Goal: Information Seeking & Learning: Learn about a topic

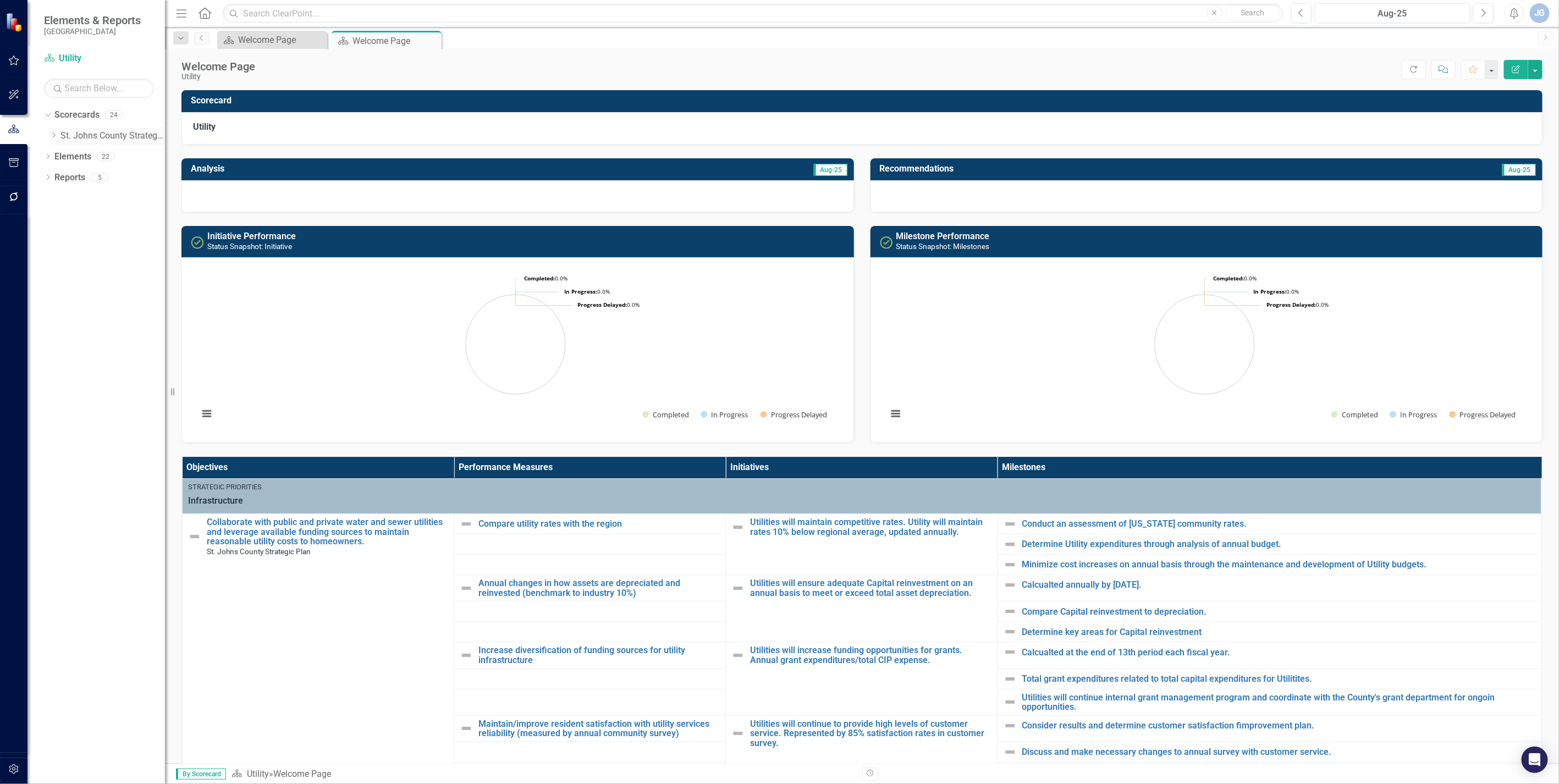
click at [54, 136] on icon at bounding box center [54, 135] width 3 height 5
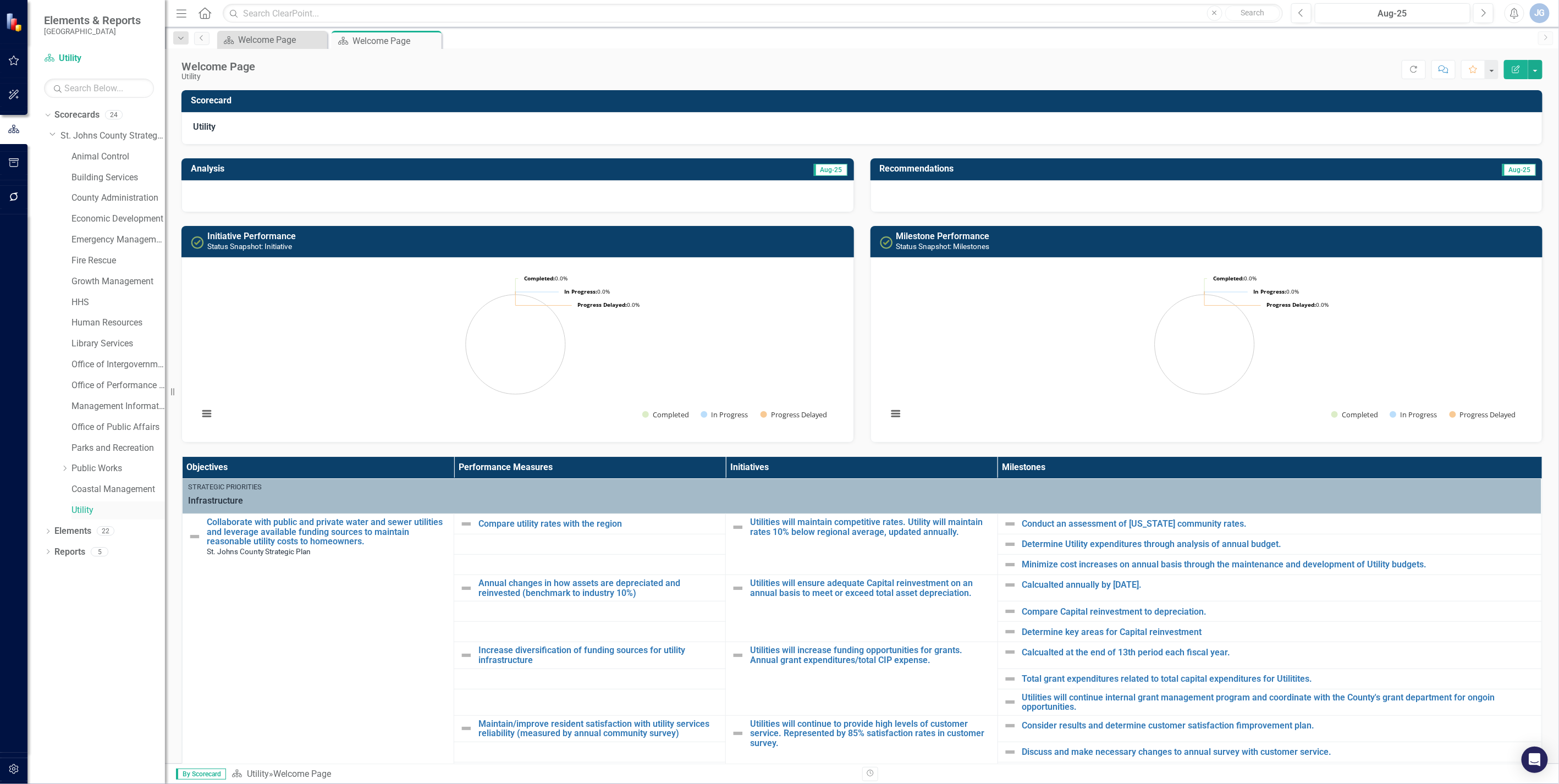
click at [84, 514] on link "Utility" at bounding box center [118, 510] width 93 height 13
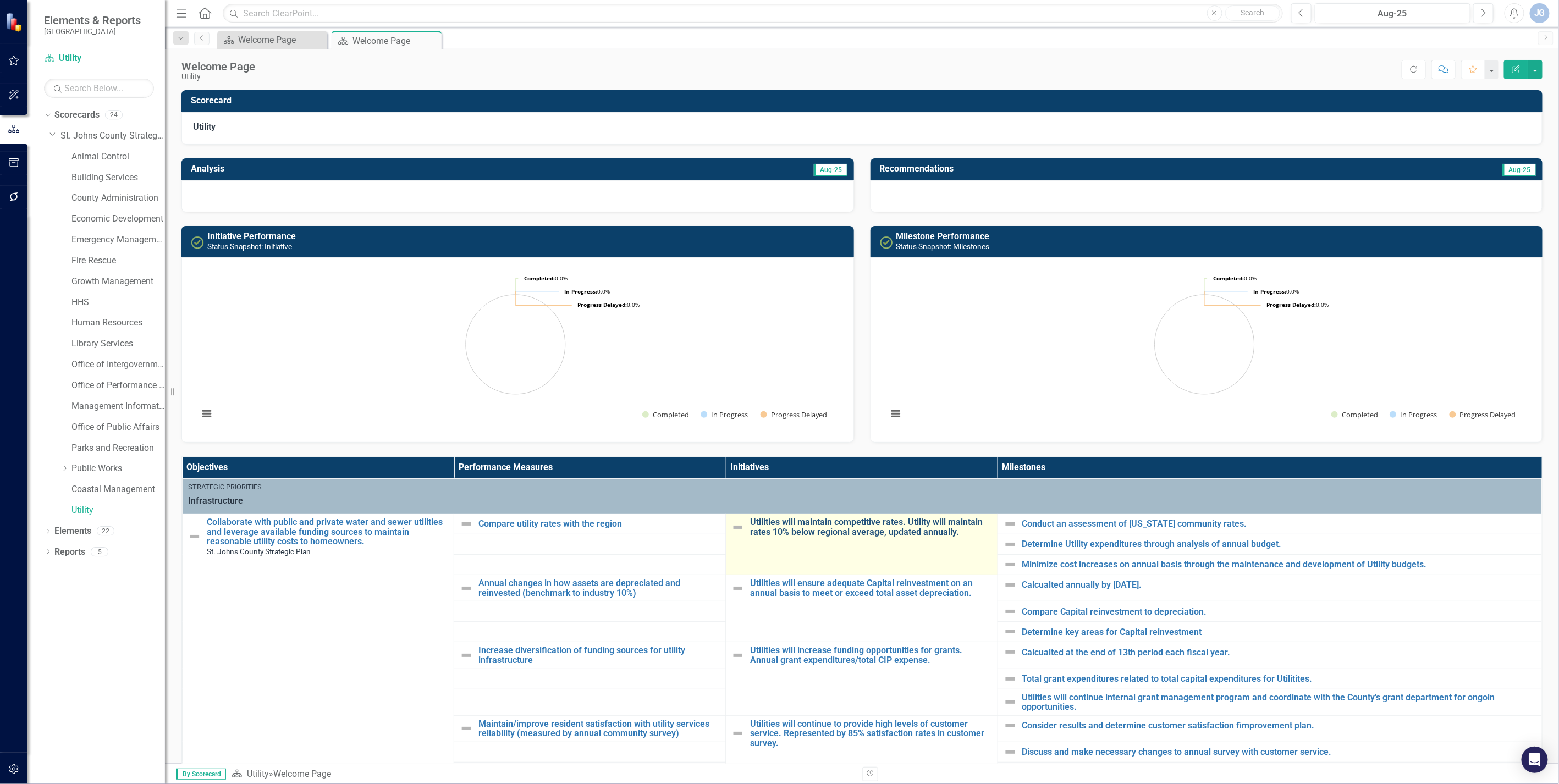
click at [786, 526] on link "Utilities will maintain competitive rates. Utility will maintain rates 10% belo…" at bounding box center [870, 527] width 241 height 19
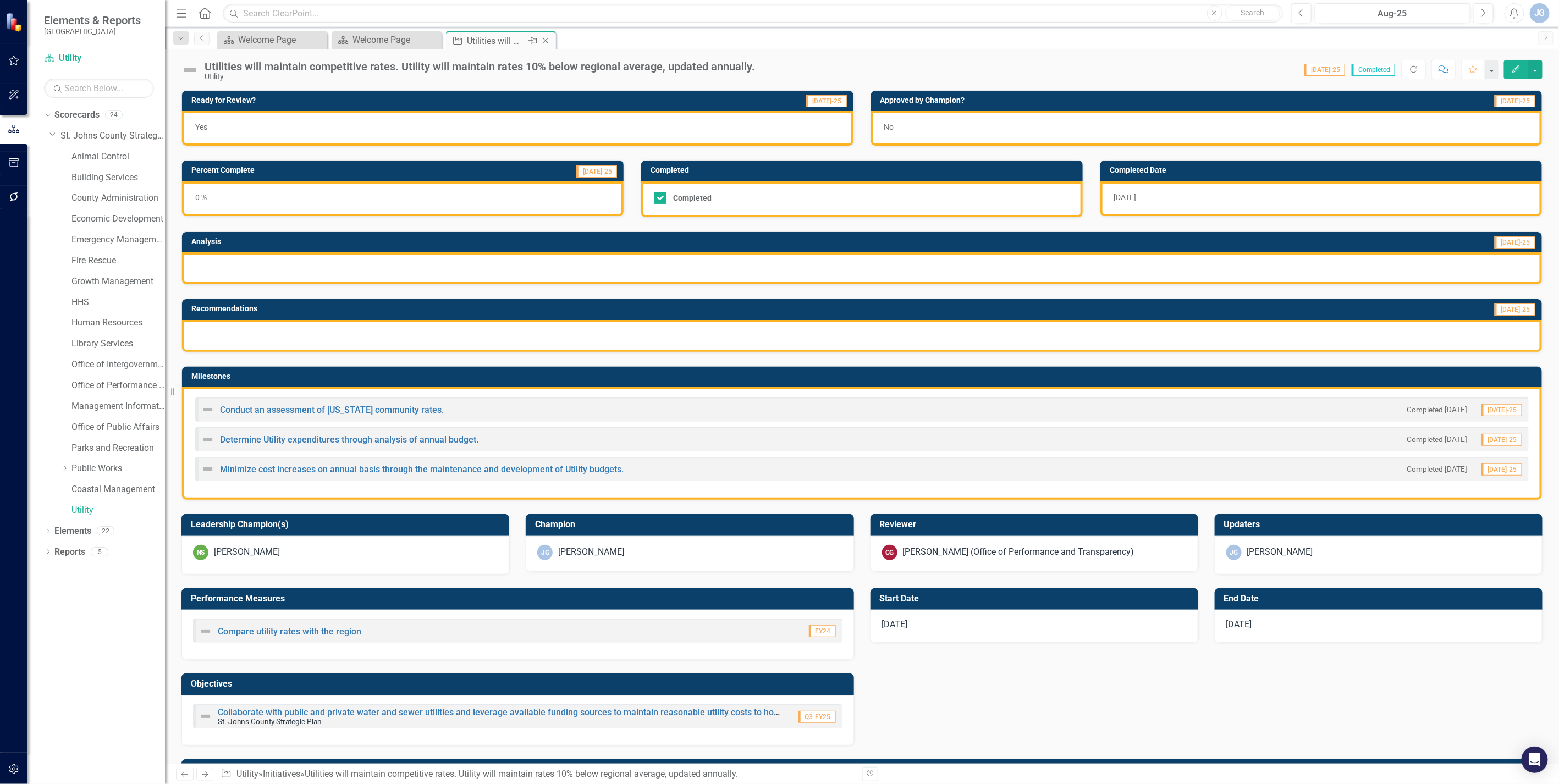
click at [545, 39] on icon "Close" at bounding box center [545, 41] width 11 height 9
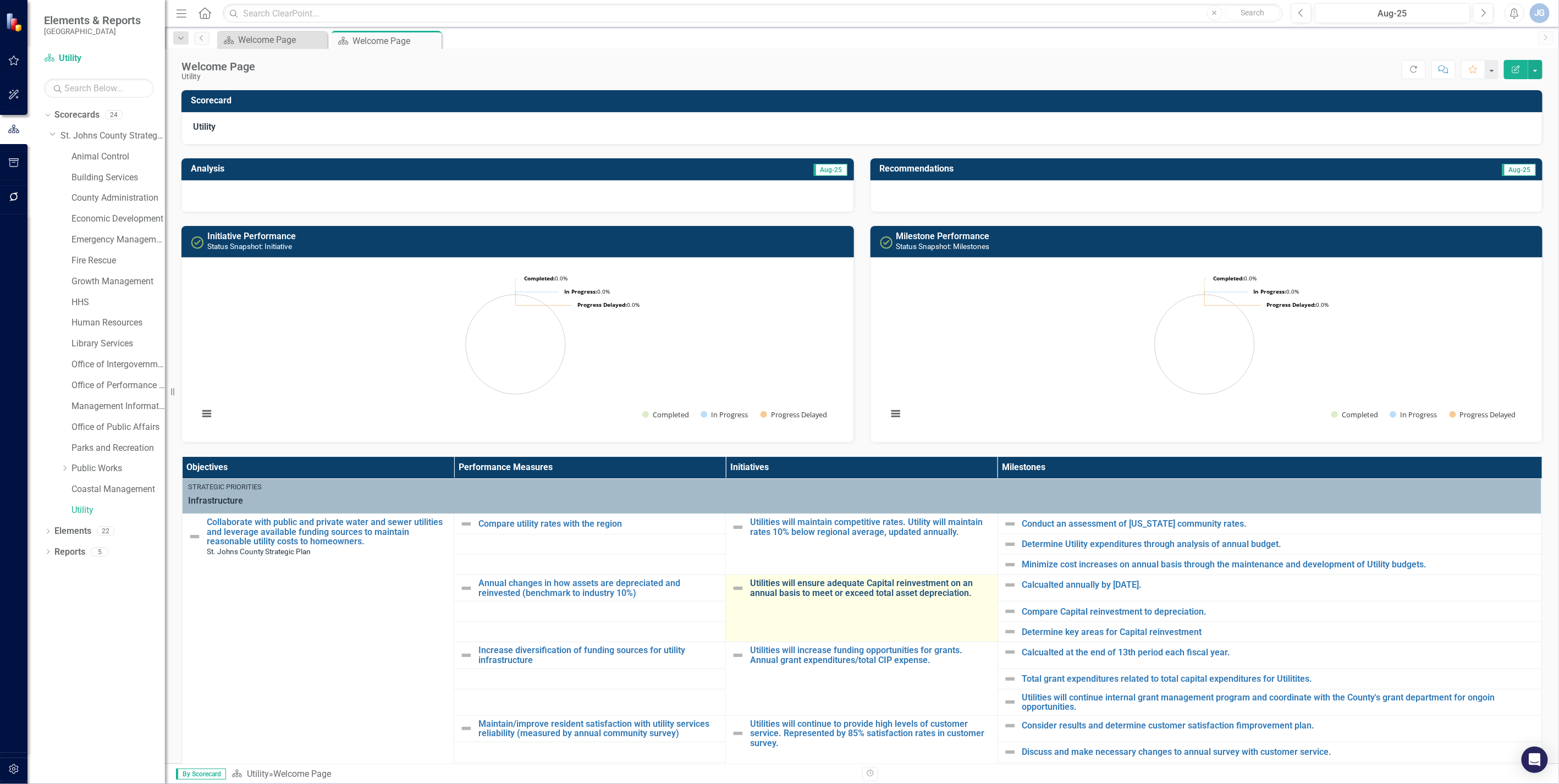
click at [798, 592] on link "Utilities will ensure adequate Capital reinvestment on an annual basis to meet …" at bounding box center [870, 588] width 241 height 19
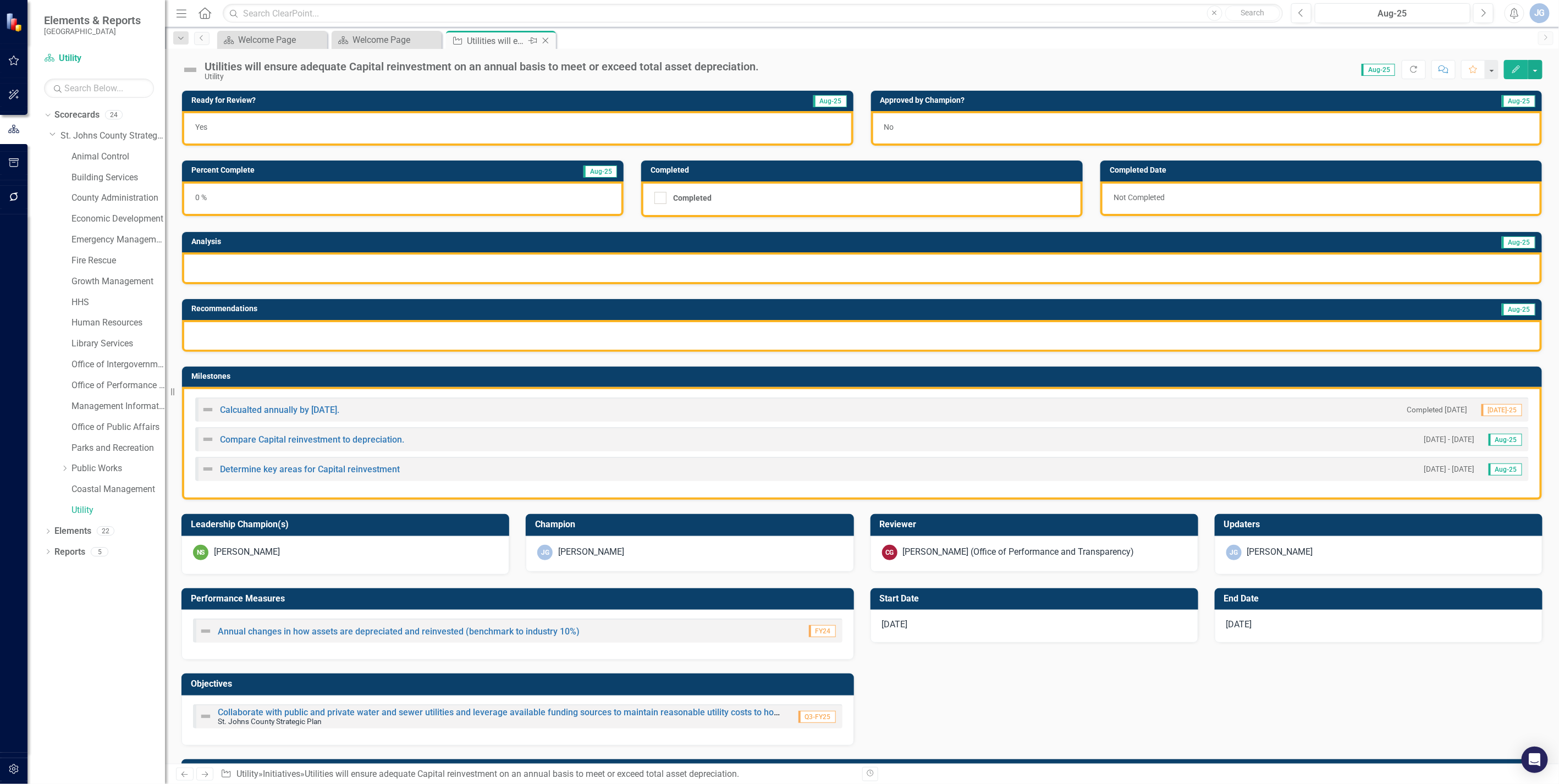
click at [546, 38] on icon "Close" at bounding box center [545, 41] width 11 height 9
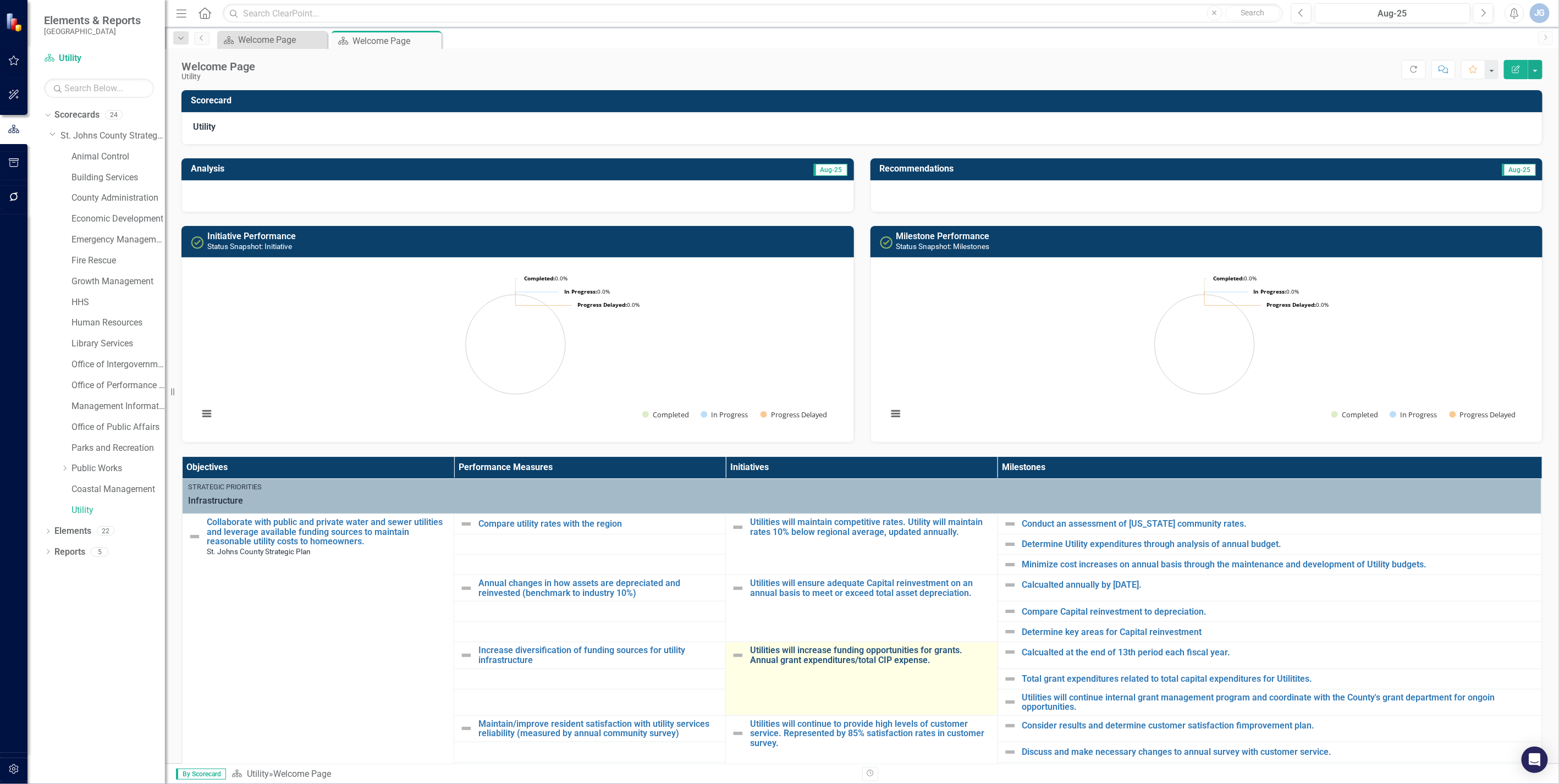
click at [806, 655] on link "Utilities will increase funding opportunities for grants. Annual grant expendit…" at bounding box center [870, 655] width 241 height 19
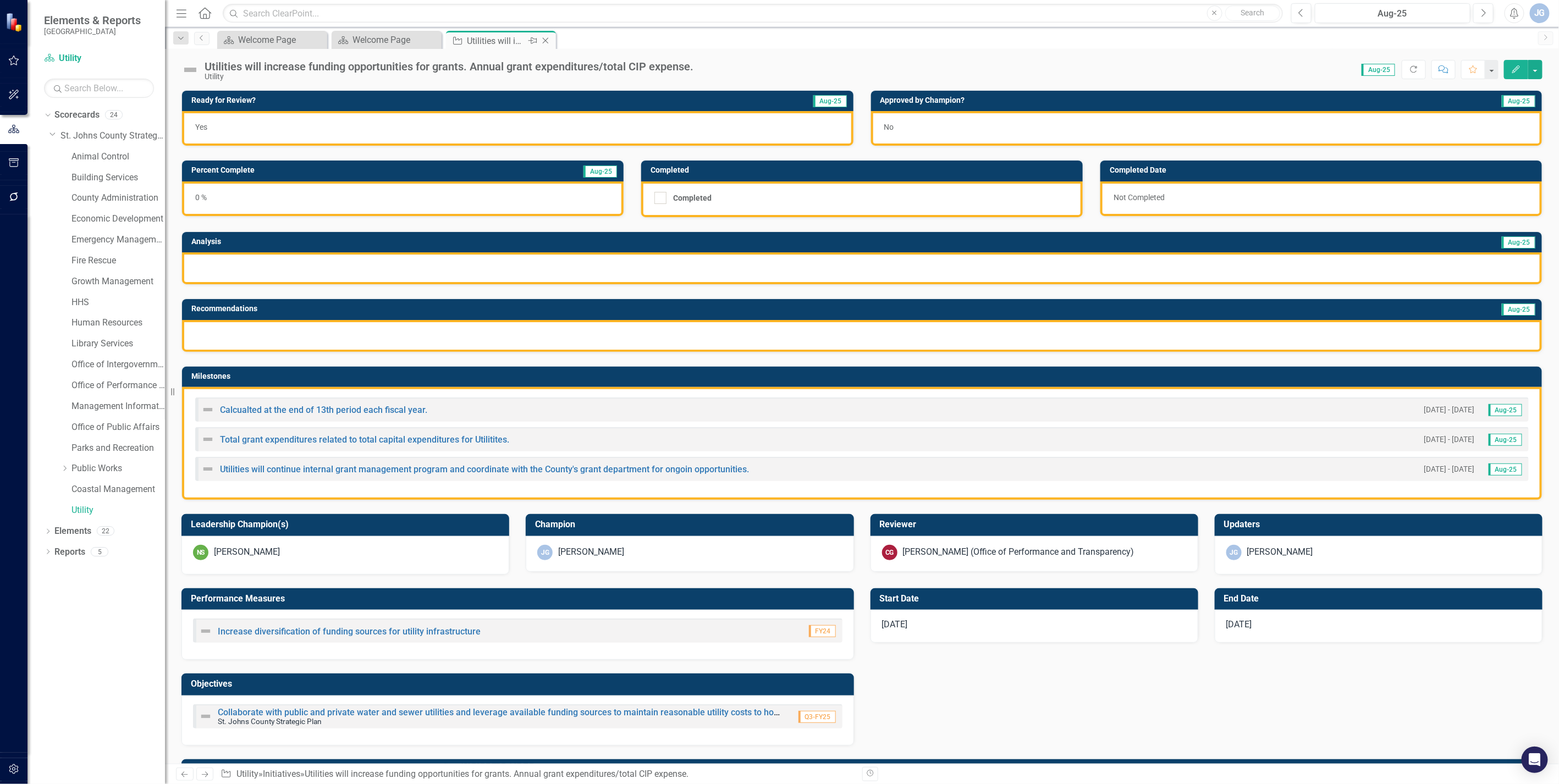
click at [546, 39] on icon "Close" at bounding box center [545, 41] width 11 height 9
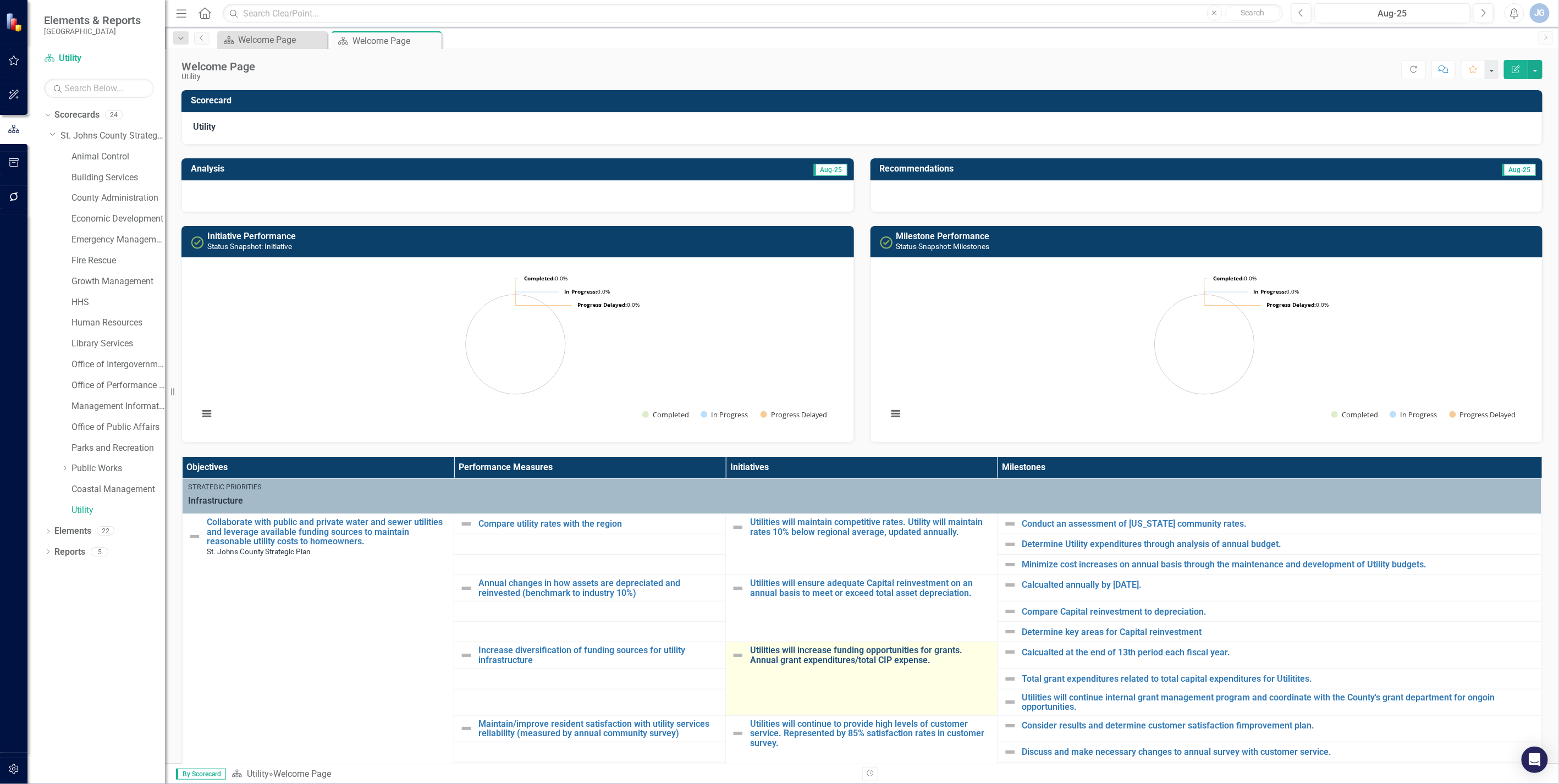
click at [842, 660] on link "Utilities will increase funding opportunities for grants. Annual grant expendit…" at bounding box center [870, 655] width 241 height 19
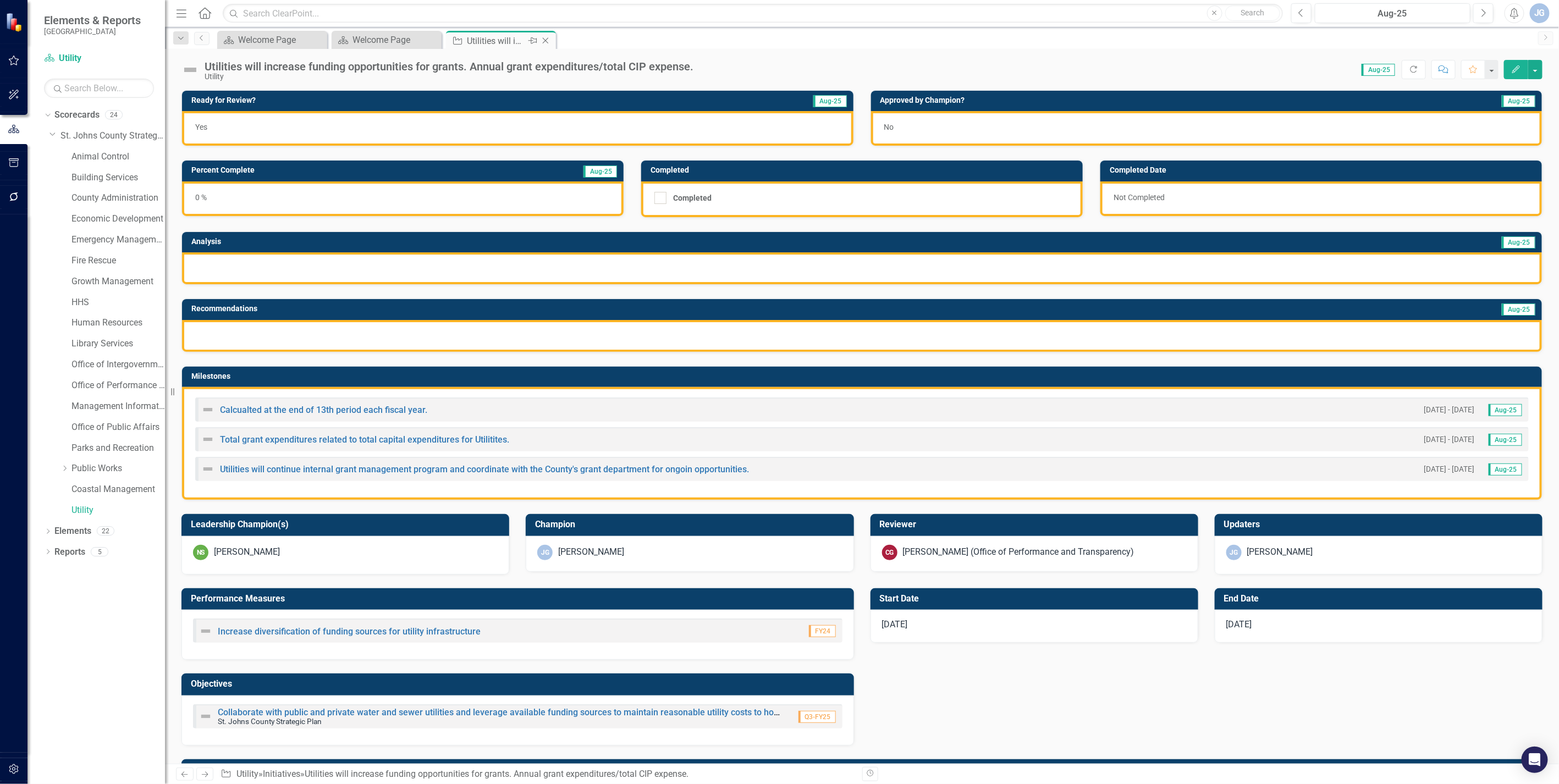
click at [546, 39] on icon "Close" at bounding box center [545, 41] width 11 height 9
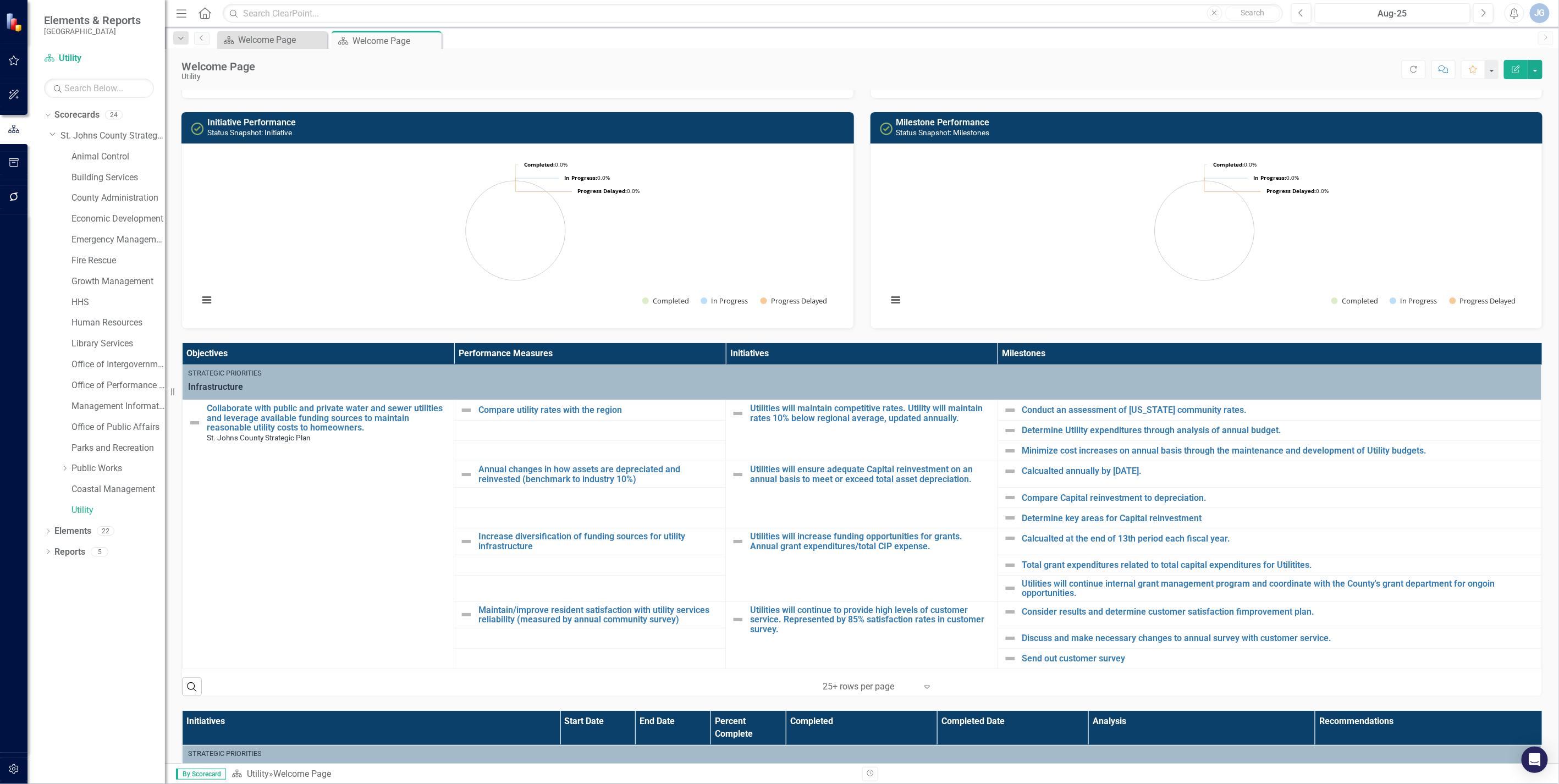
scroll to position [122, 0]
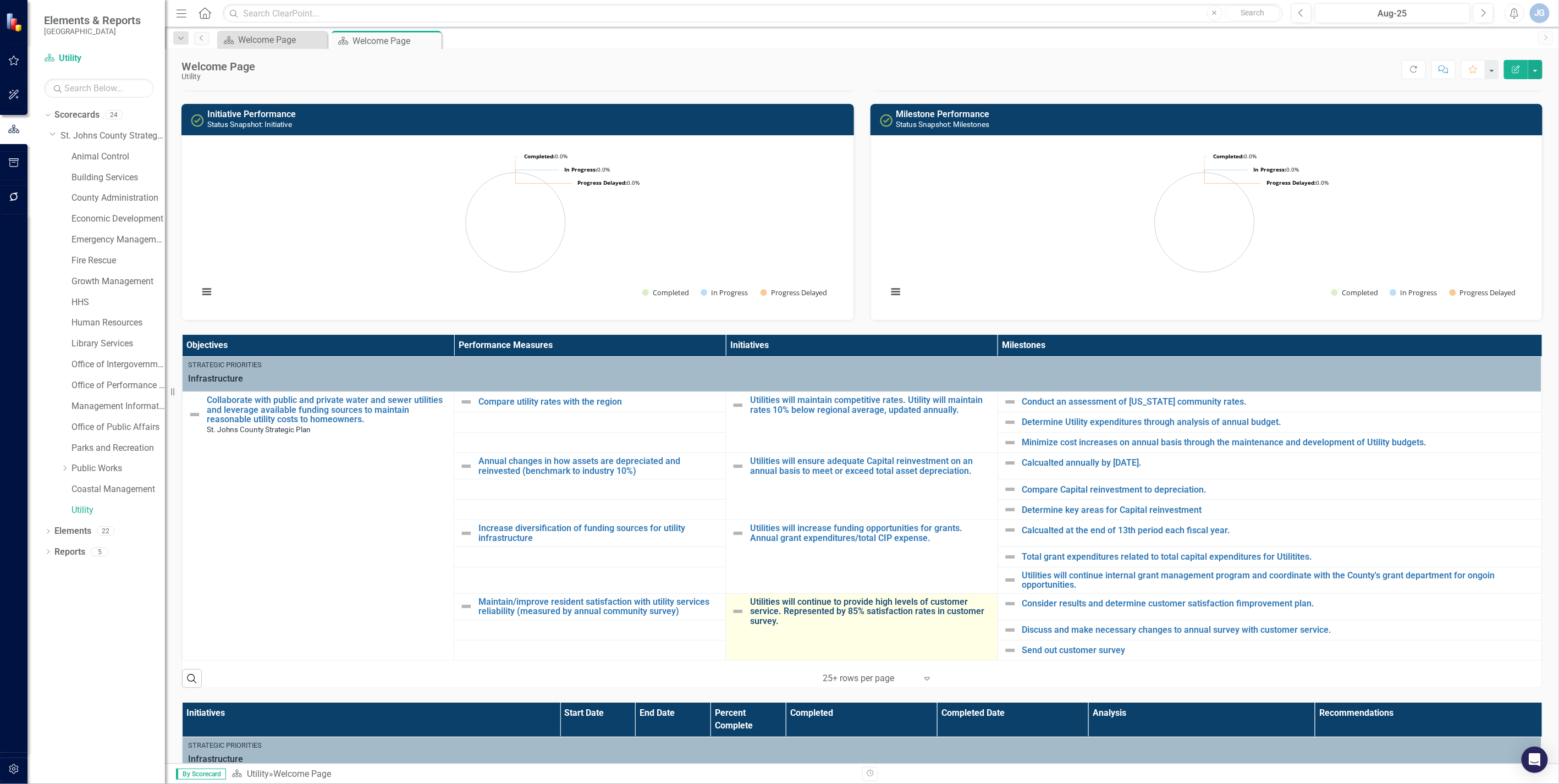
click at [783, 616] on link "Utilities will continue to provide high levels of customer service. Represented…" at bounding box center [870, 612] width 241 height 29
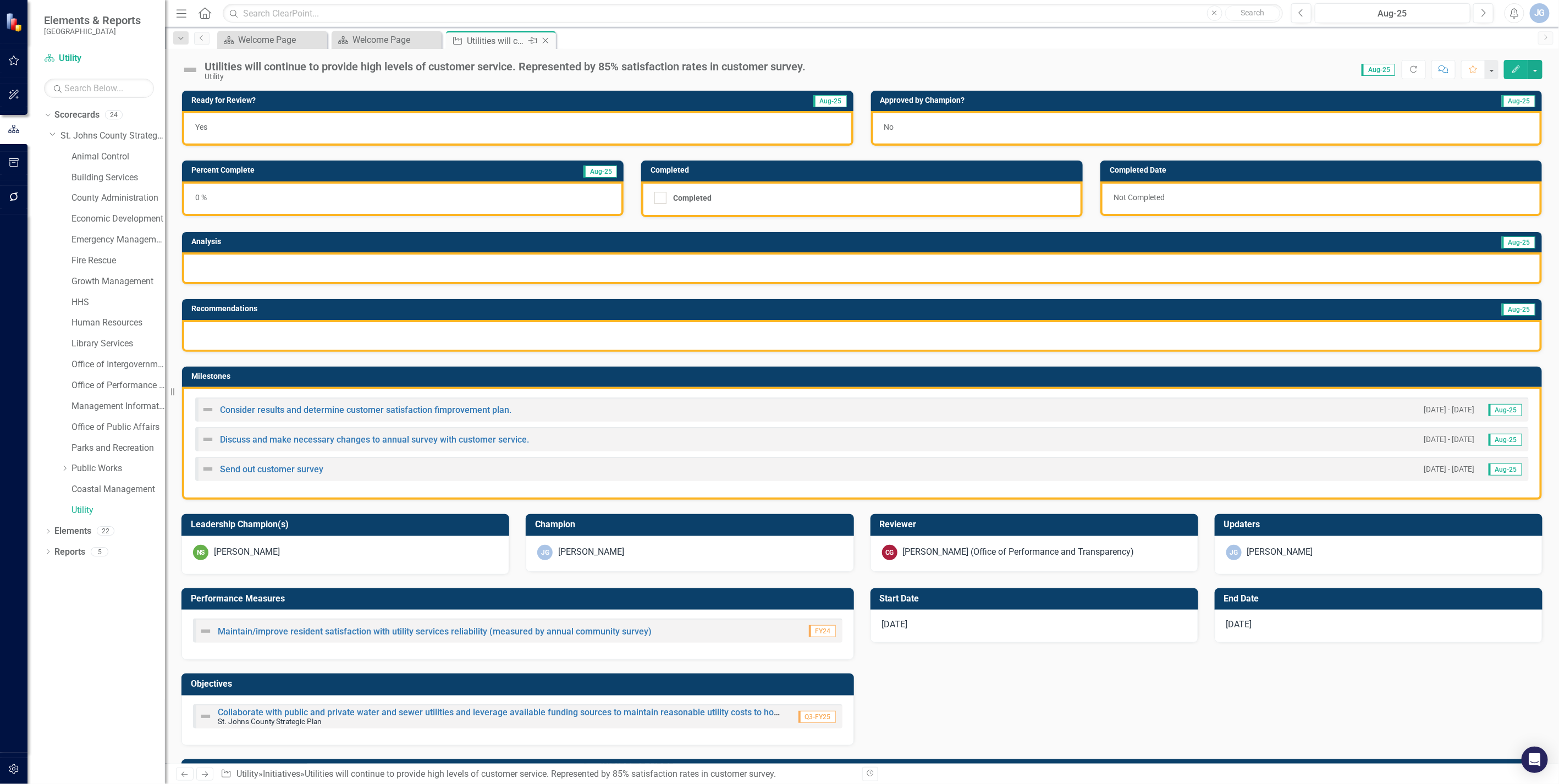
click at [546, 37] on icon "Close" at bounding box center [545, 41] width 11 height 9
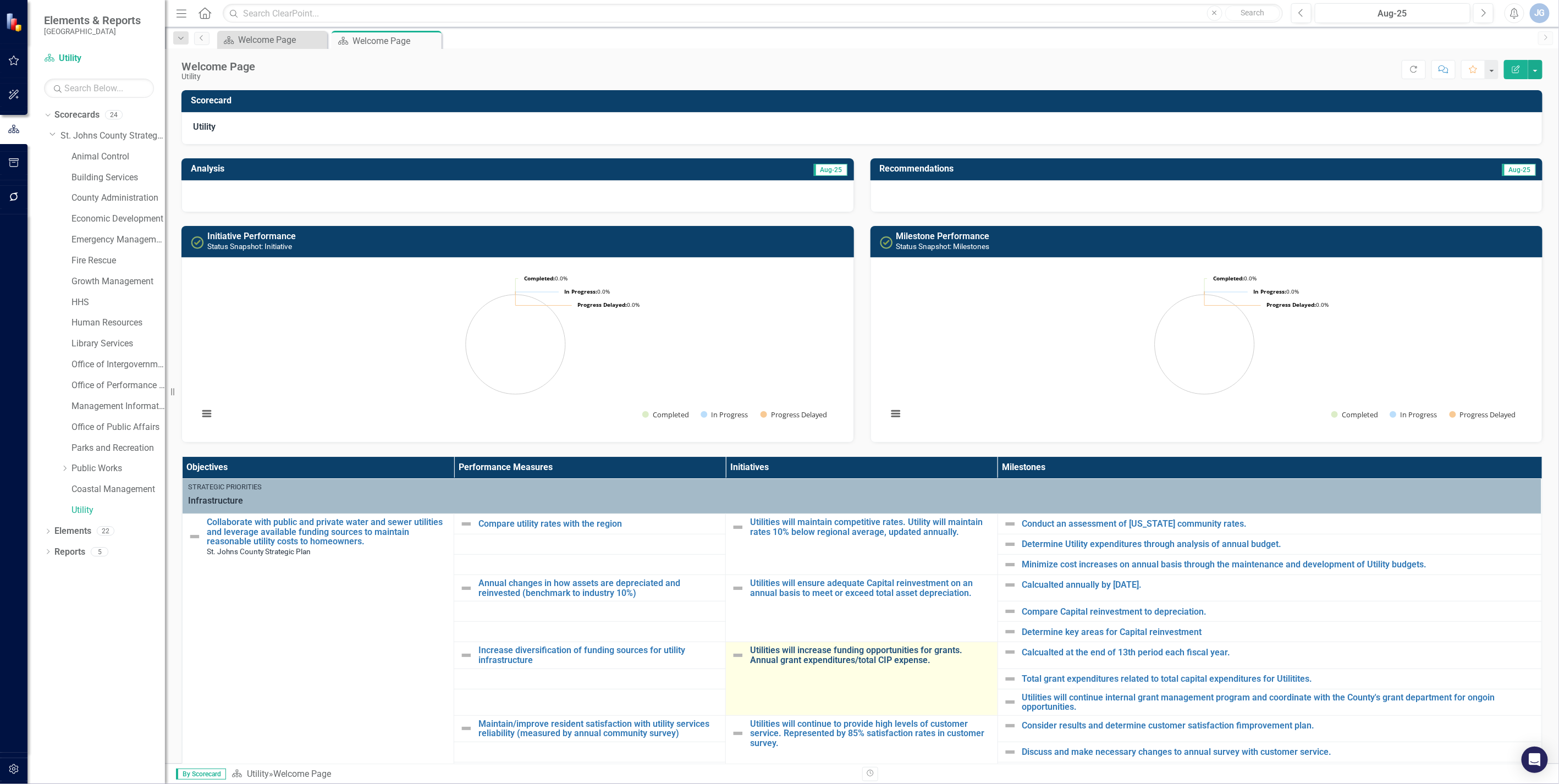
click at [831, 658] on link "Utilities will increase funding opportunities for grants. Annual grant expendit…" at bounding box center [870, 655] width 241 height 19
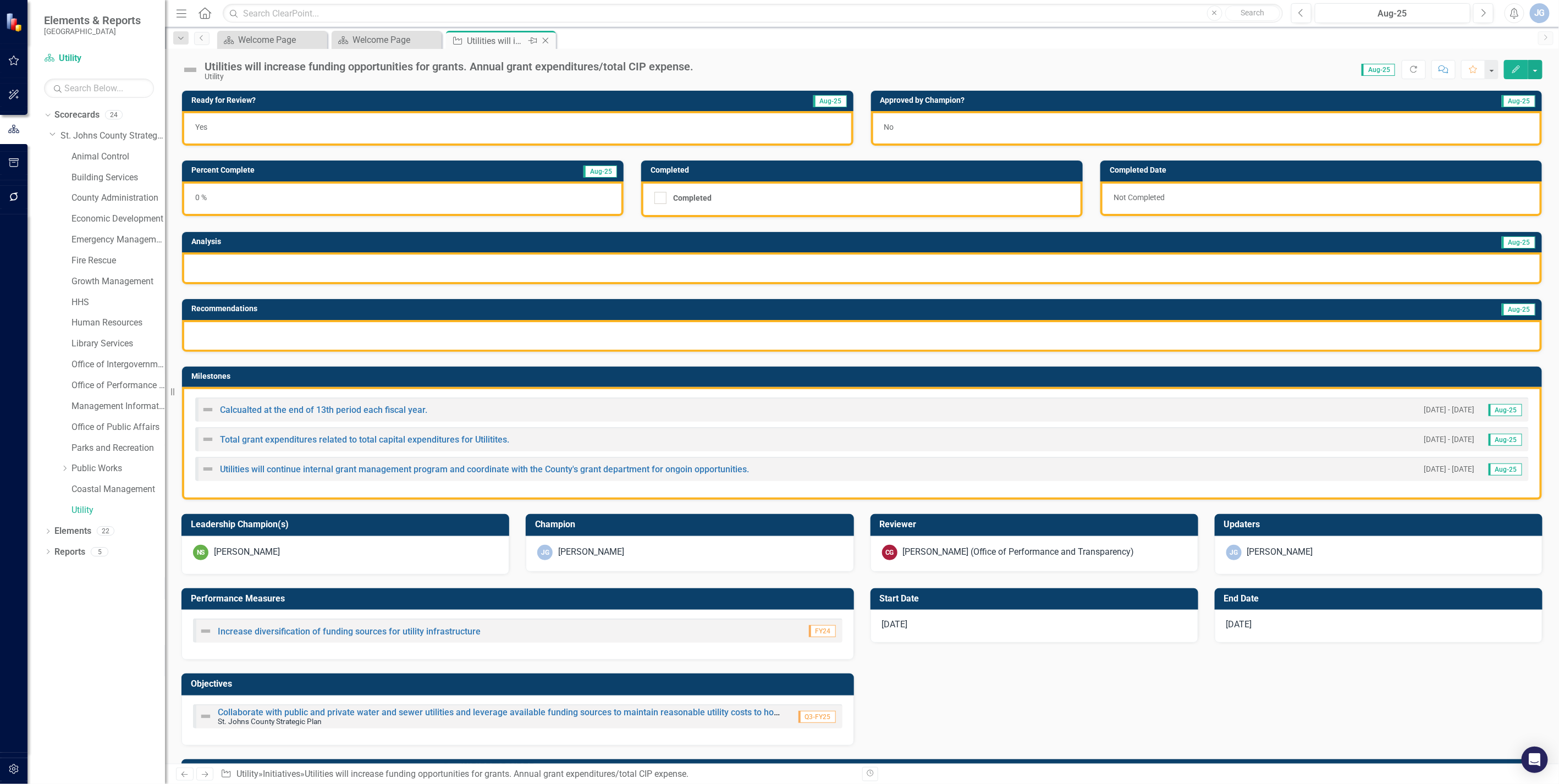
click at [545, 39] on icon at bounding box center [546, 41] width 6 height 6
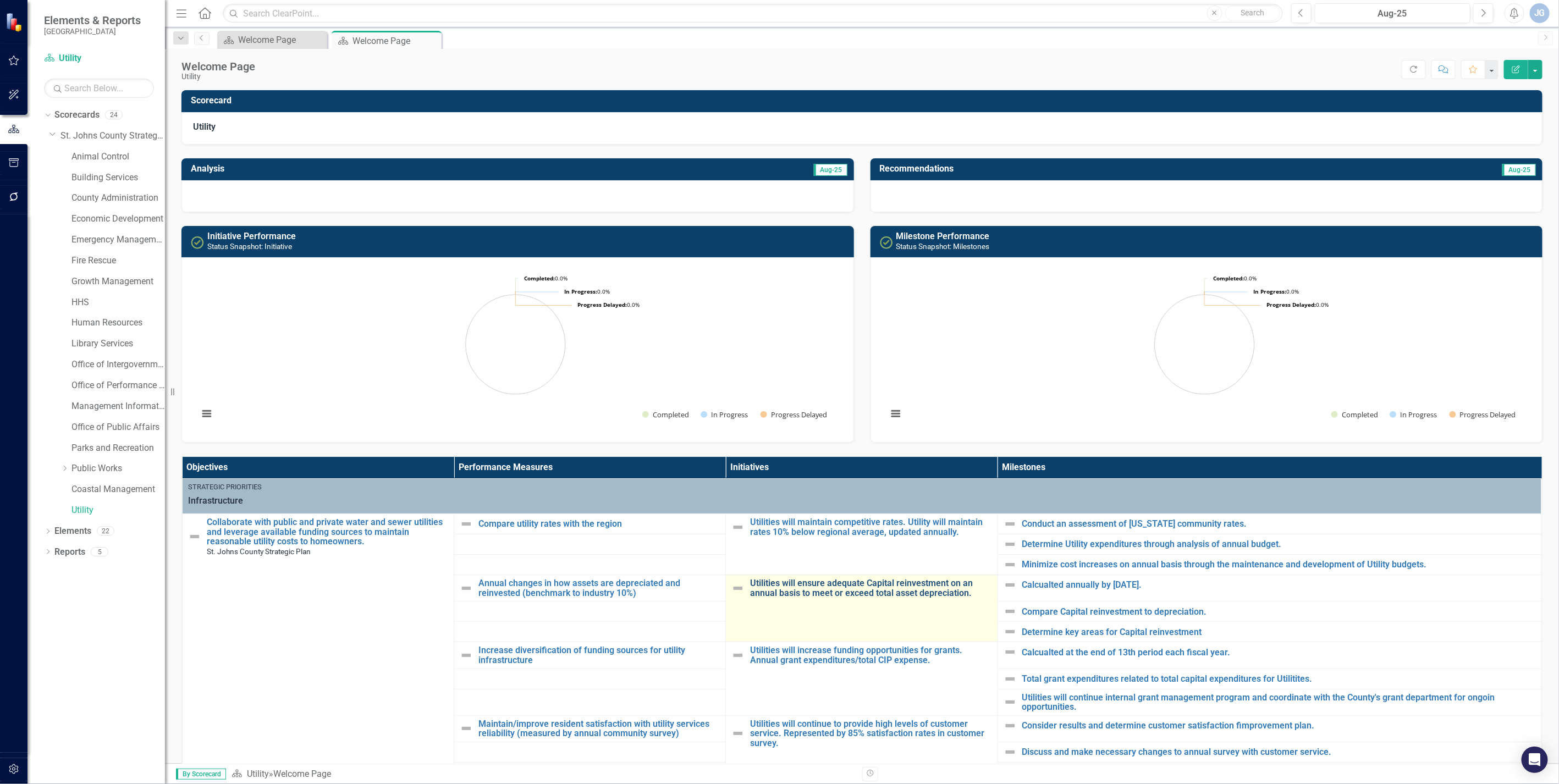
click at [824, 598] on link "Utilities will ensure adequate Capital reinvestment on an annual basis to meet …" at bounding box center [870, 588] width 241 height 19
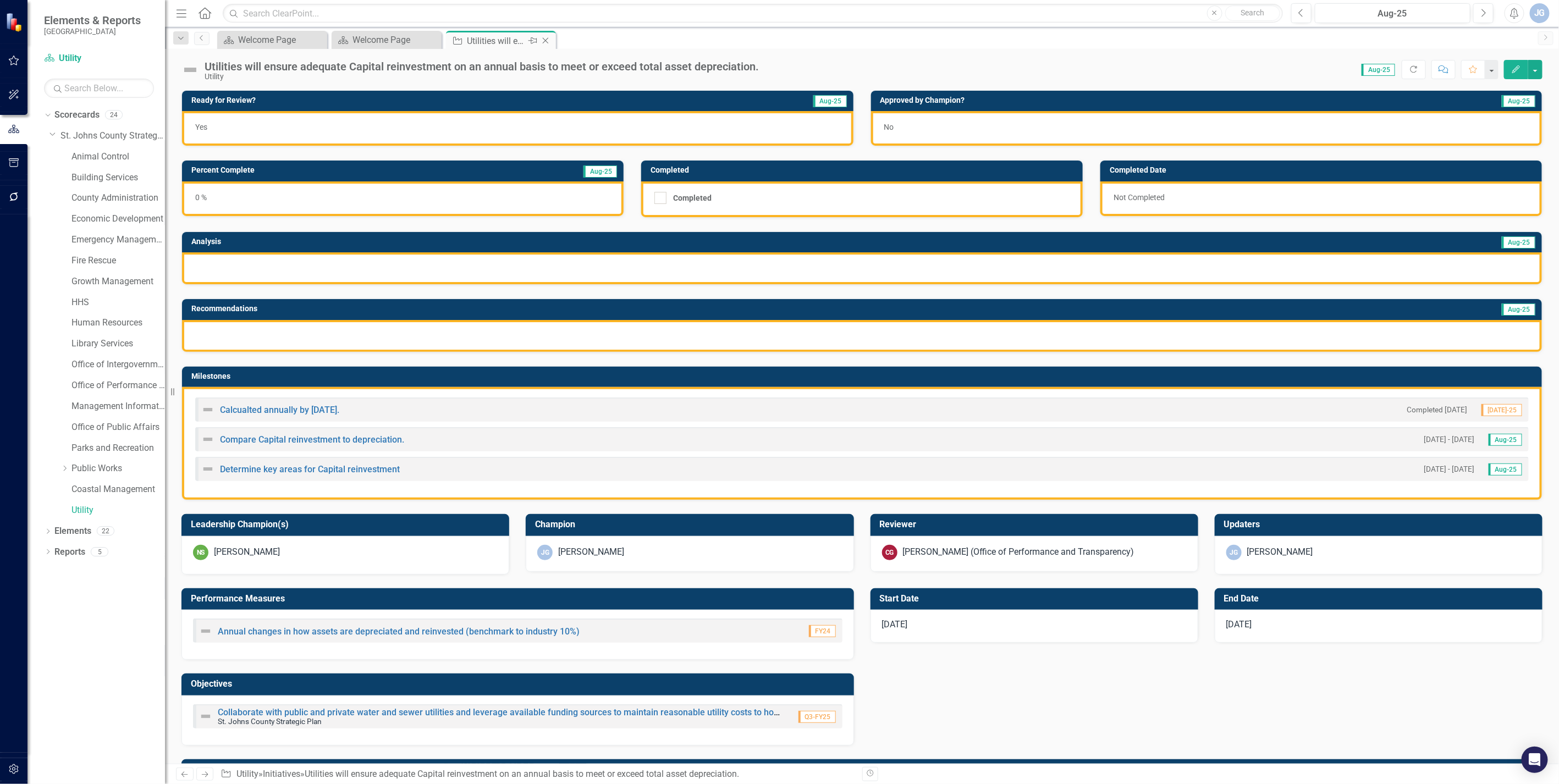
click at [542, 39] on icon "Close" at bounding box center [545, 41] width 11 height 9
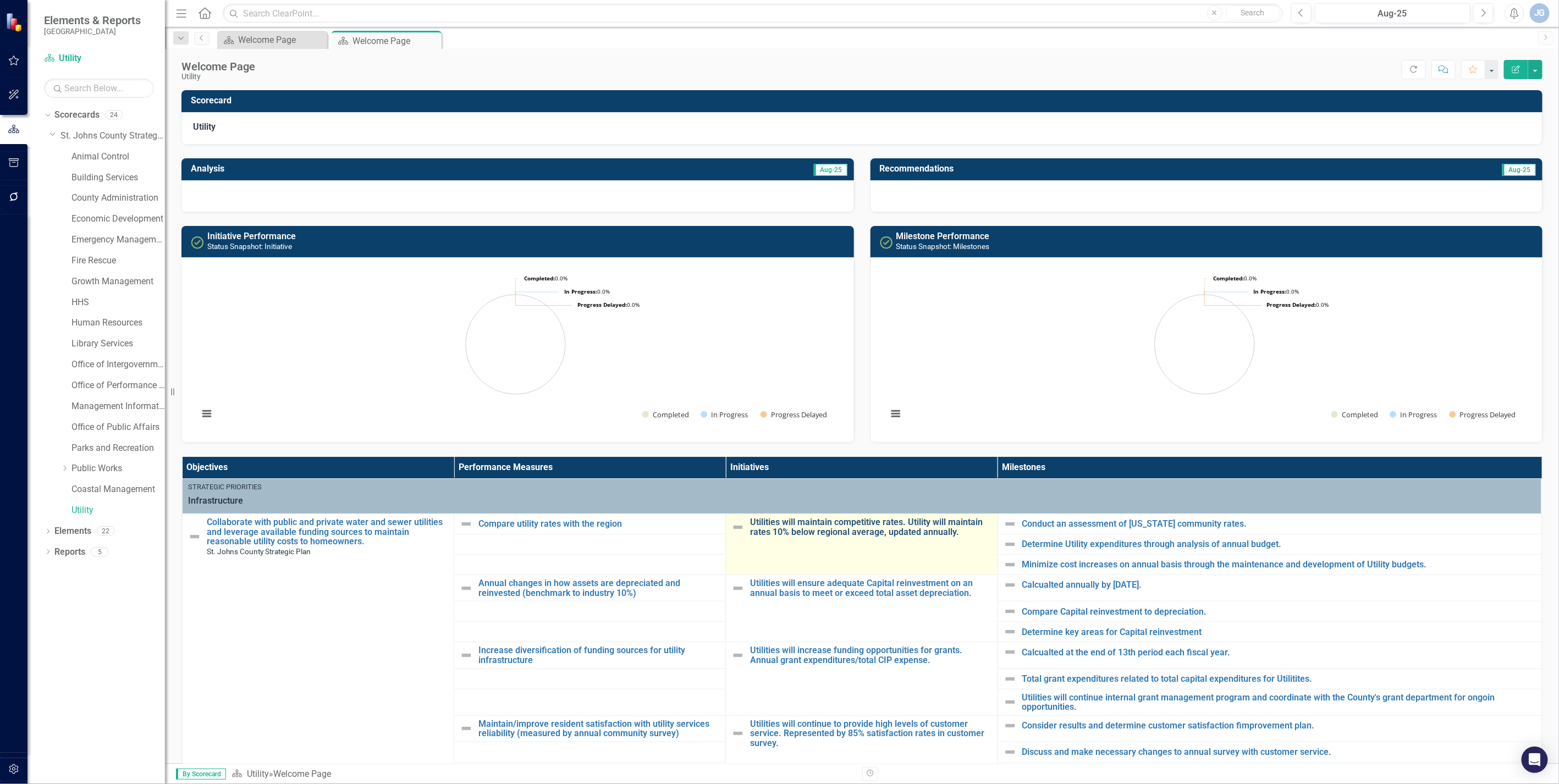
click at [798, 526] on link "Utilities will maintain competitive rates. Utility will maintain rates 10% belo…" at bounding box center [870, 527] width 241 height 19
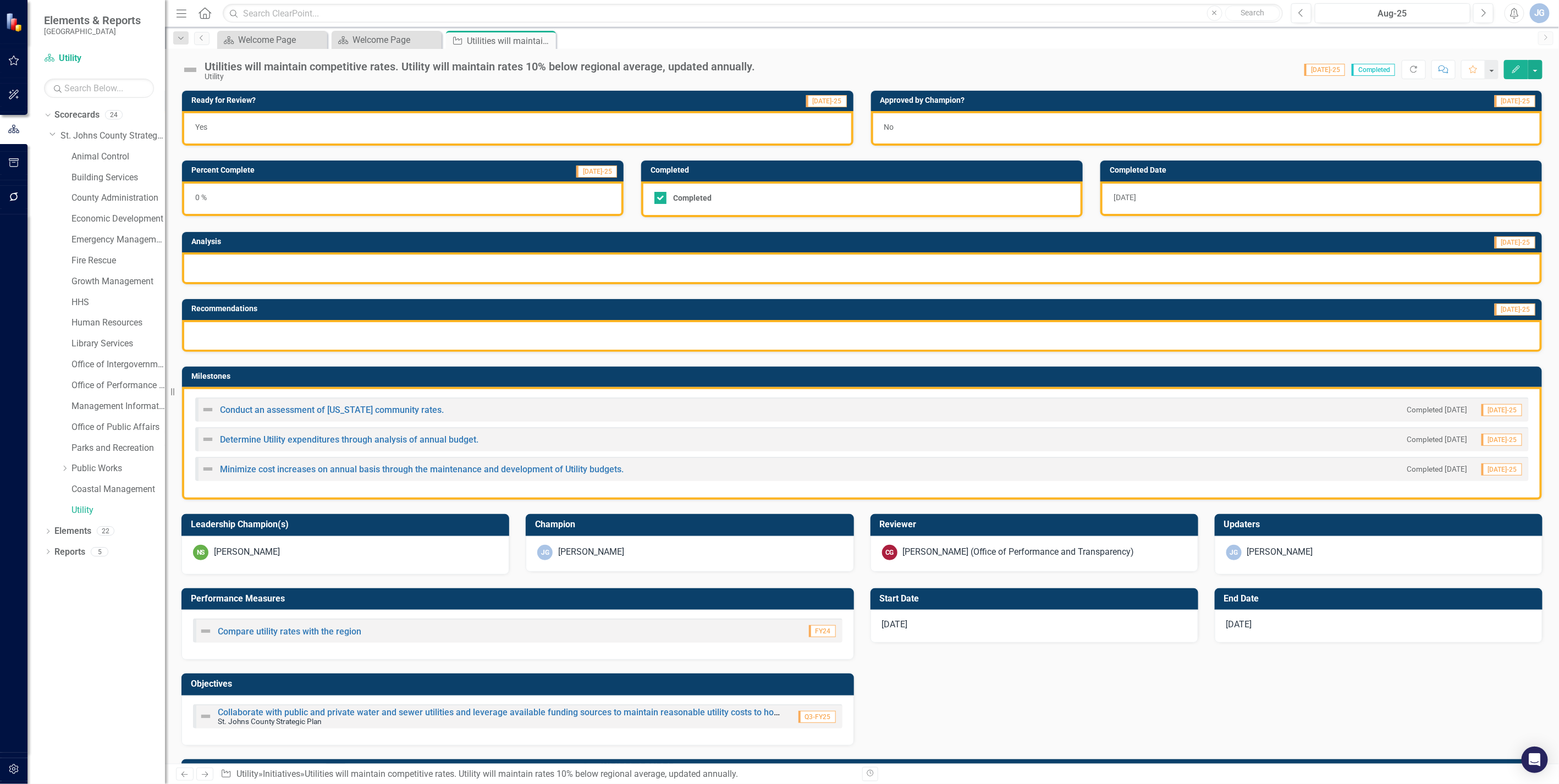
click at [0, 0] on icon "Close" at bounding box center [0, 0] width 0 height 0
